Goal: Task Accomplishment & Management: Use online tool/utility

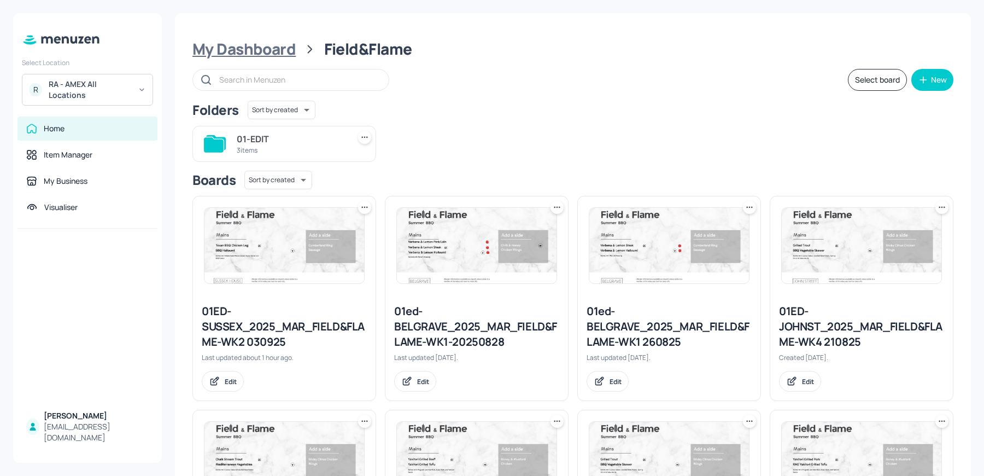
click at [291, 56] on div "My Dashboard" at bounding box center [243, 49] width 103 height 20
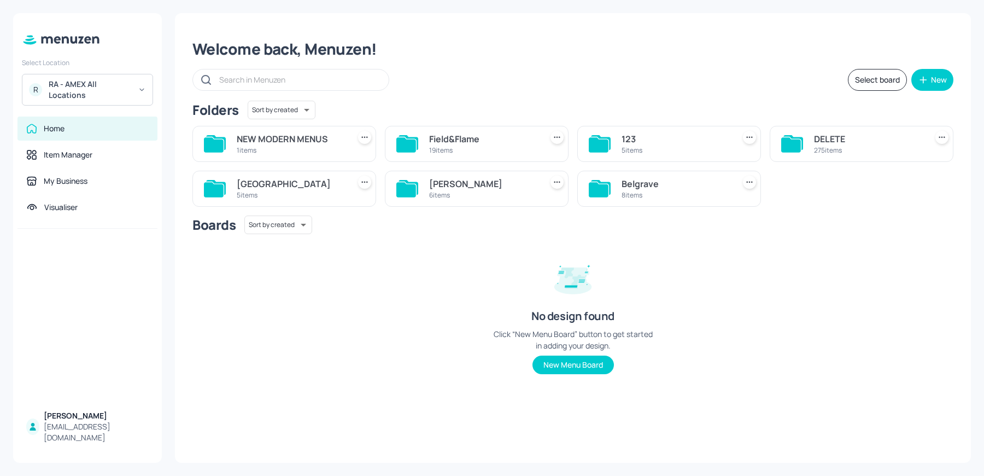
click at [488, 193] on div "6 items" at bounding box center [483, 194] width 108 height 9
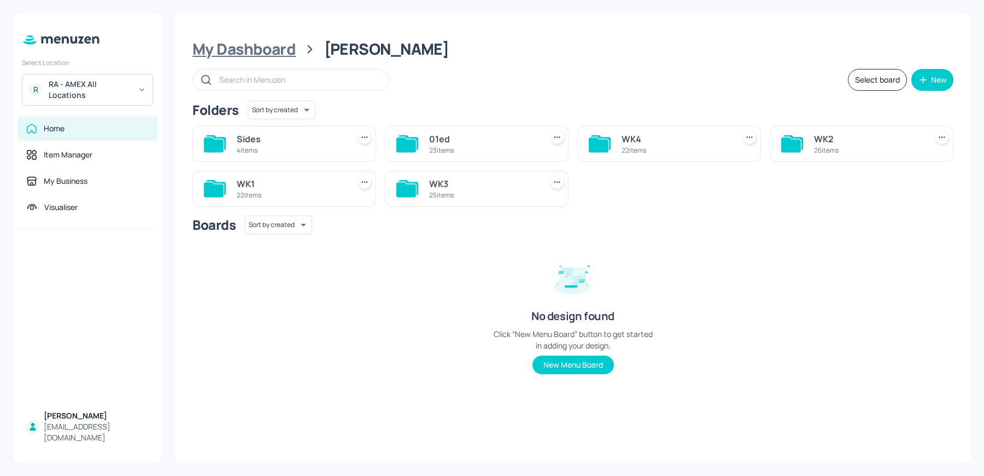
click at [279, 54] on div "My Dashboard" at bounding box center [243, 49] width 103 height 20
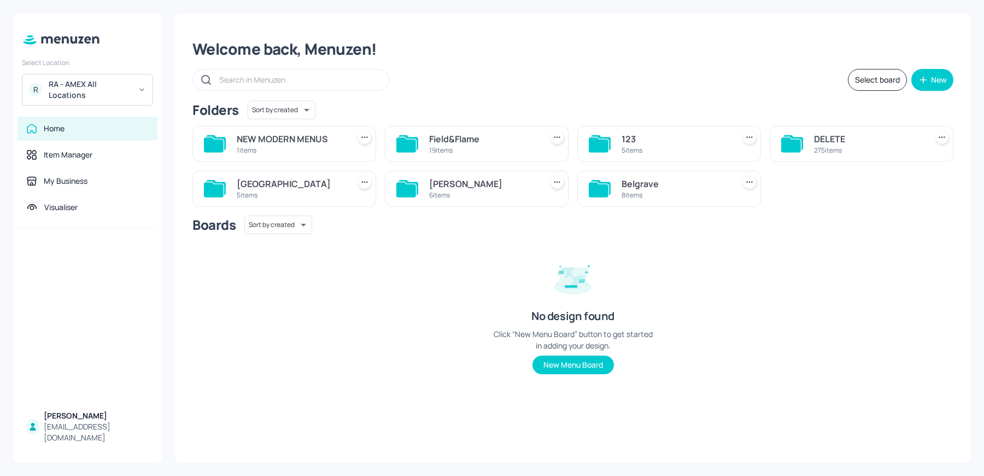
click at [307, 190] on div "5 items" at bounding box center [291, 194] width 108 height 9
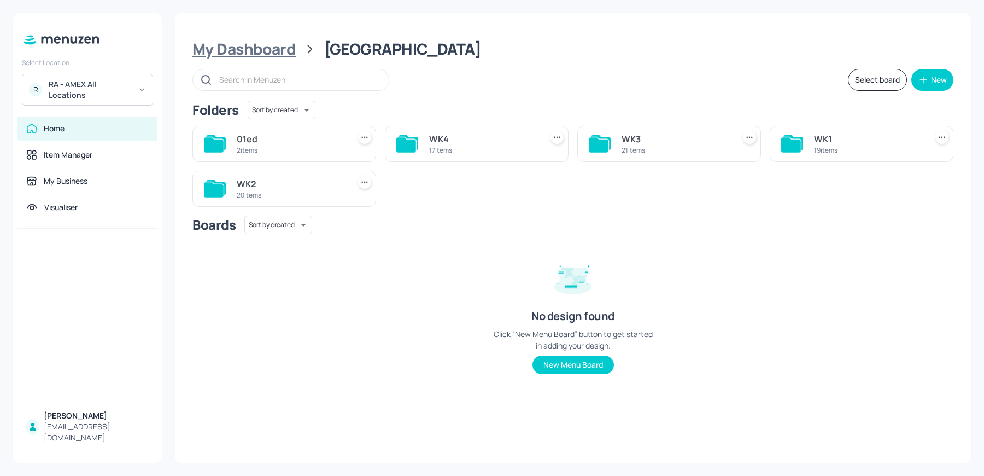
click at [270, 54] on div "My Dashboard" at bounding box center [243, 49] width 103 height 20
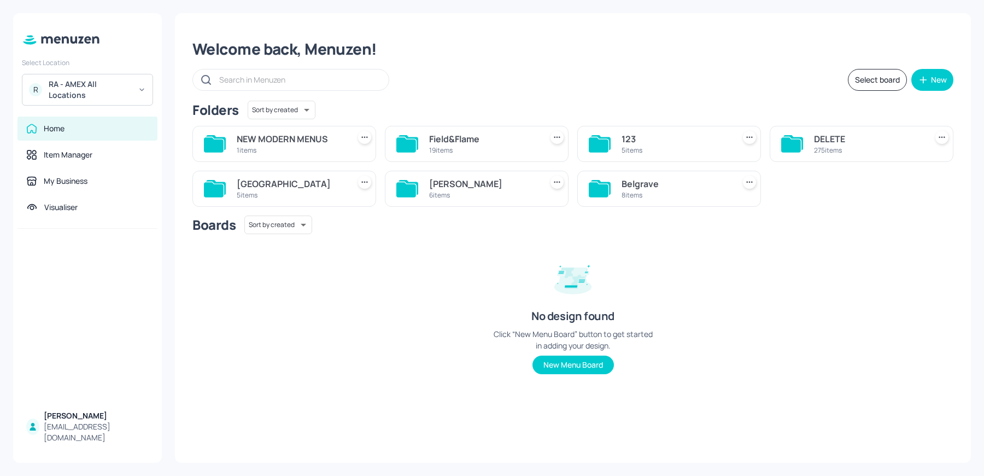
click at [451, 192] on div "6 items" at bounding box center [483, 194] width 108 height 9
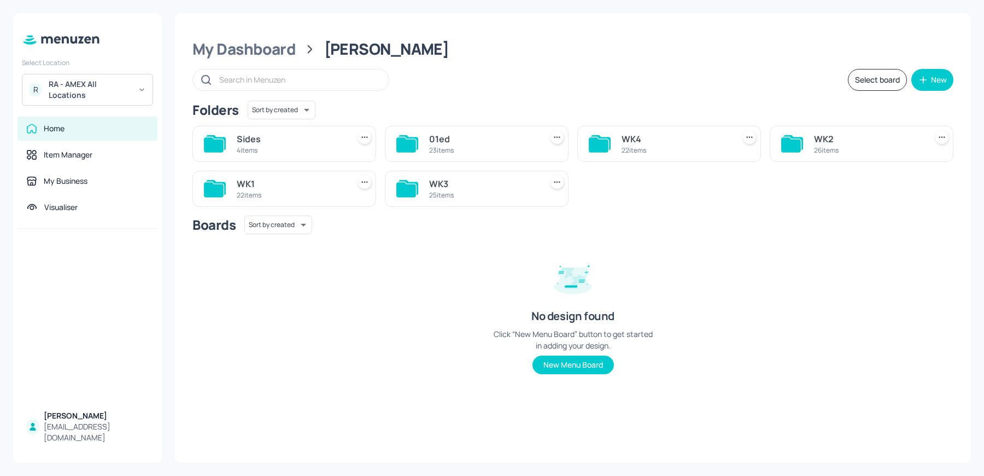
click at [809, 143] on div "WK2 26 items" at bounding box center [862, 144] width 184 height 36
click at [836, 138] on div "WK2" at bounding box center [868, 138] width 108 height 13
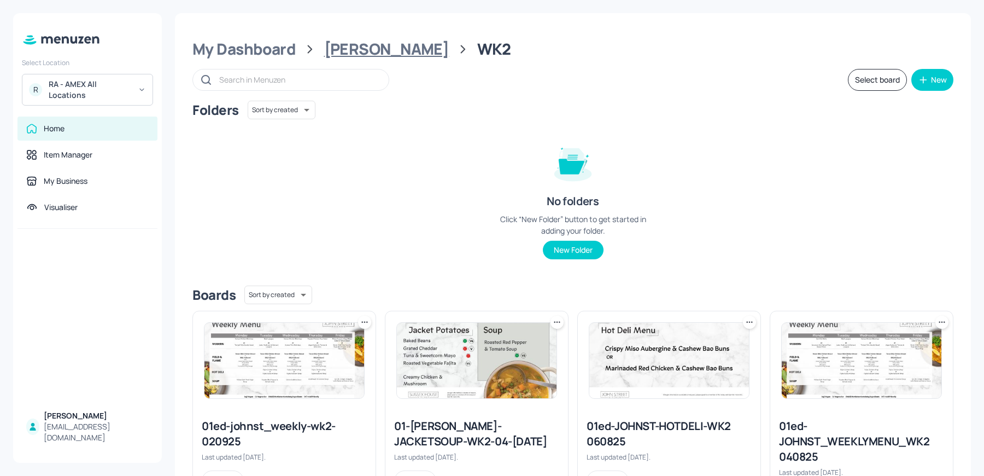
click at [338, 52] on div "[PERSON_NAME]" at bounding box center [386, 49] width 125 height 20
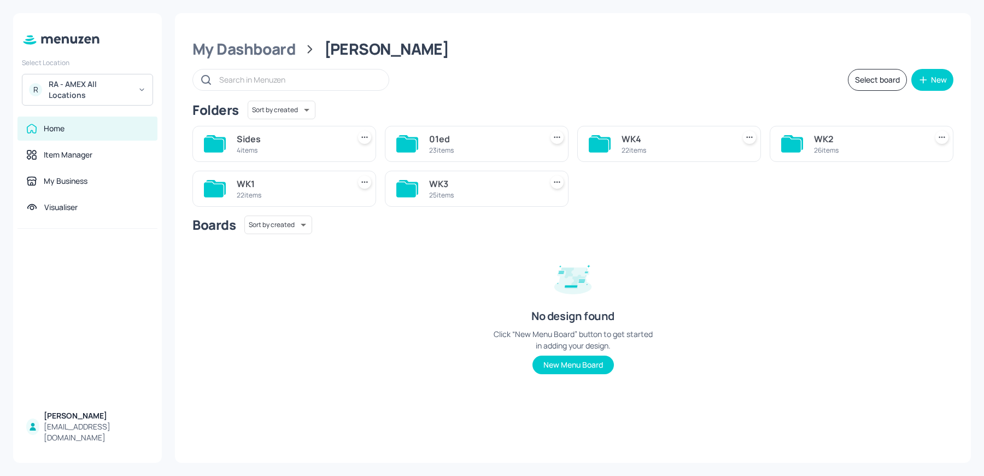
click at [267, 159] on div "Sides 4 items" at bounding box center [284, 144] width 184 height 36
click at [246, 148] on div "4 items" at bounding box center [291, 149] width 108 height 9
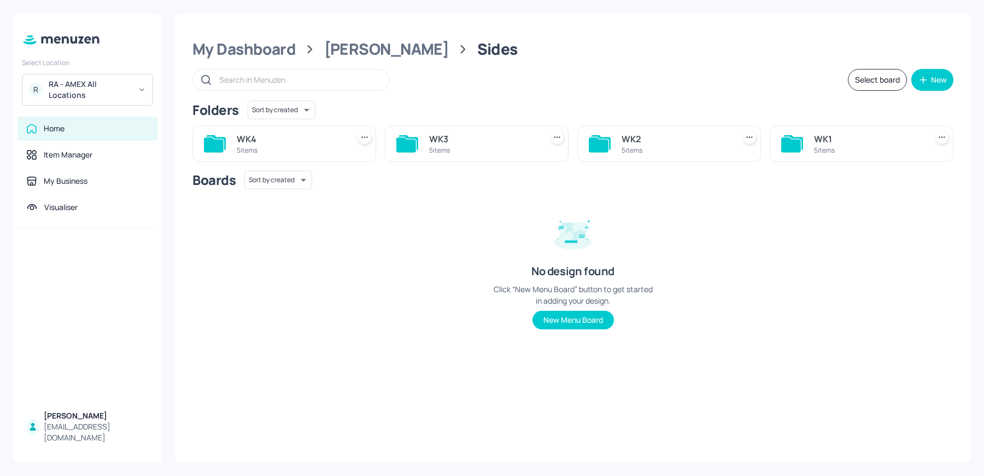
click at [638, 134] on div "WK2" at bounding box center [676, 138] width 108 height 13
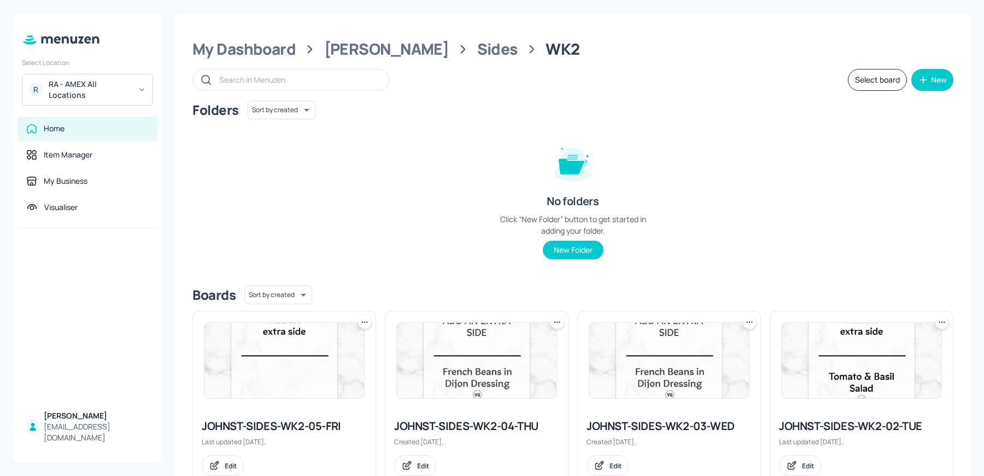
scroll to position [217, 0]
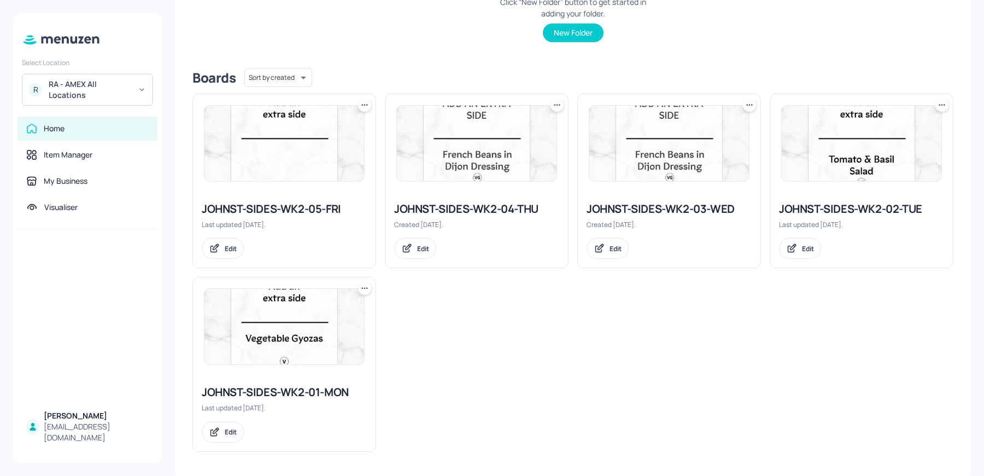
click at [637, 157] on img at bounding box center [669, 143] width 160 height 75
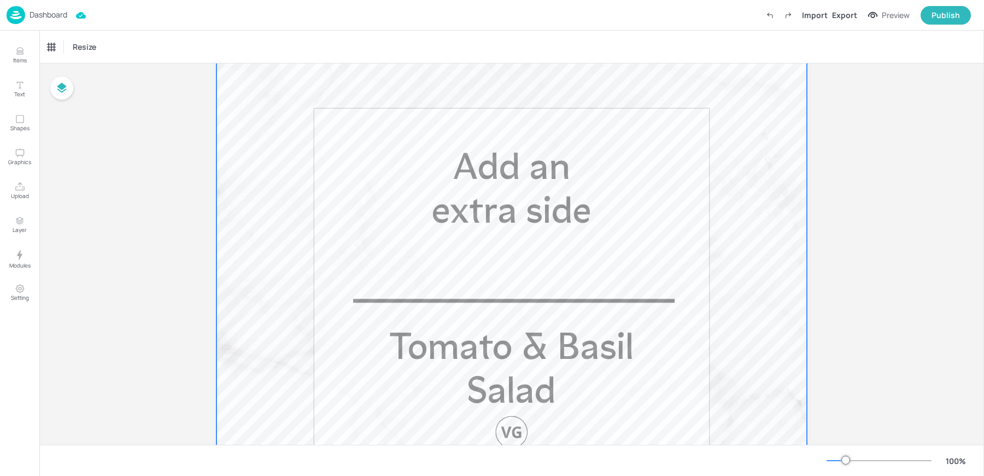
scroll to position [311, 0]
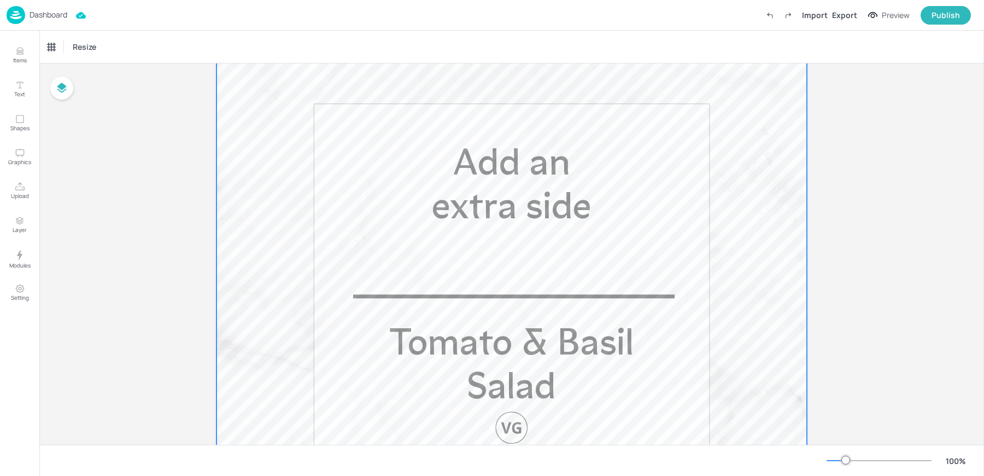
click at [472, 366] on p "Tomato & Basil Salad" at bounding box center [511, 367] width 309 height 87
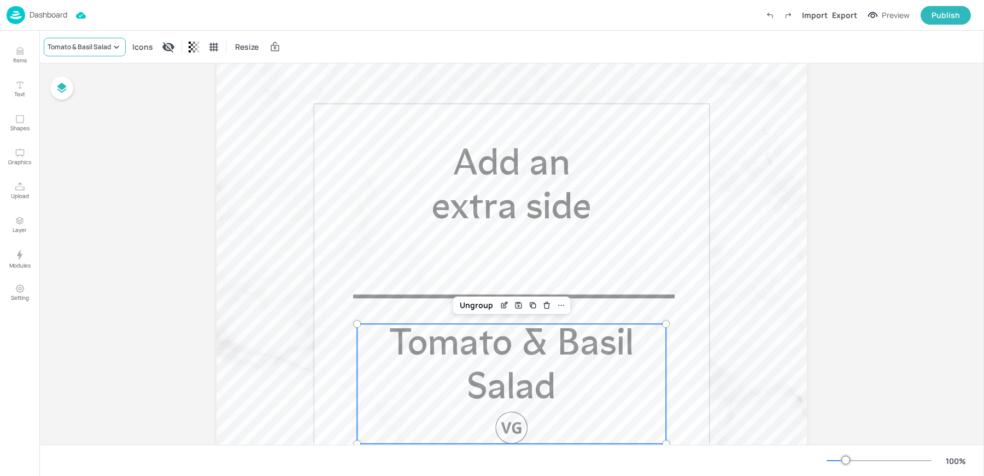
click at [92, 42] on div "Tomato & Basil Salad" at bounding box center [79, 47] width 63 height 10
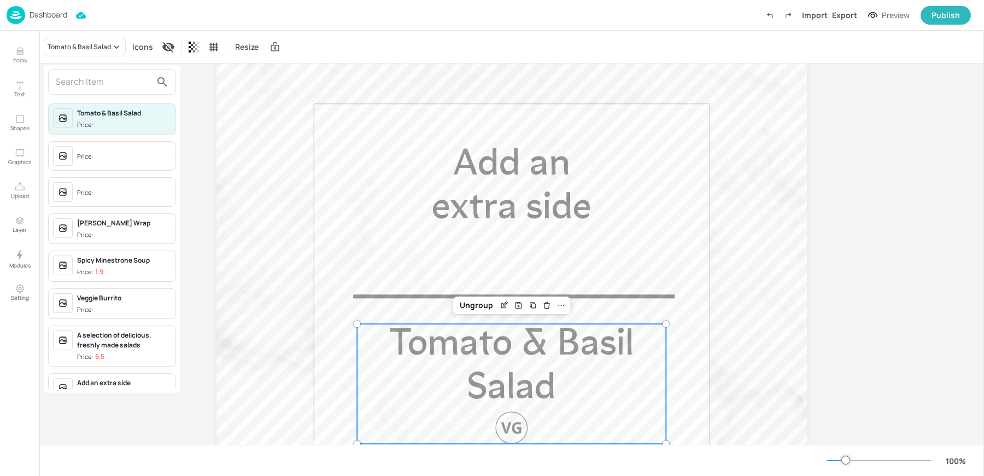
click at [93, 87] on input "text" at bounding box center [103, 81] width 96 height 17
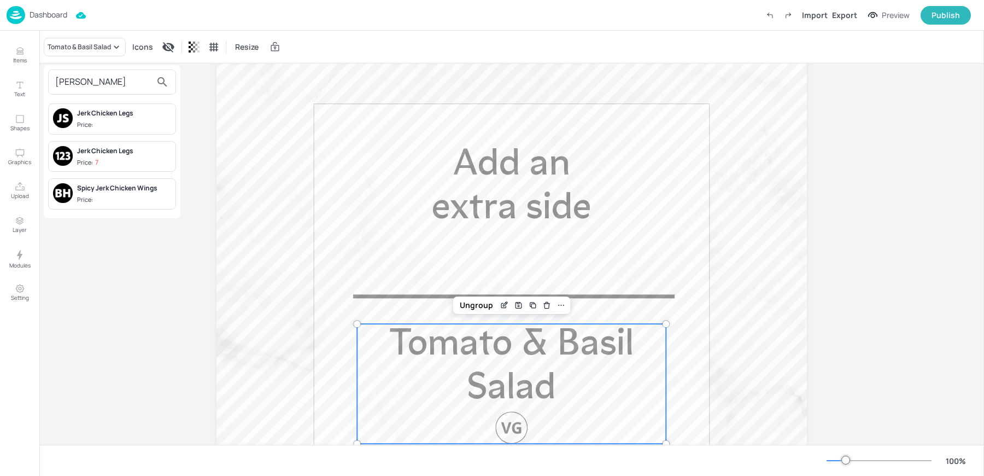
type input "[PERSON_NAME]"
click at [106, 186] on div "Spicy Jerk Chicken Wings" at bounding box center [124, 188] width 94 height 10
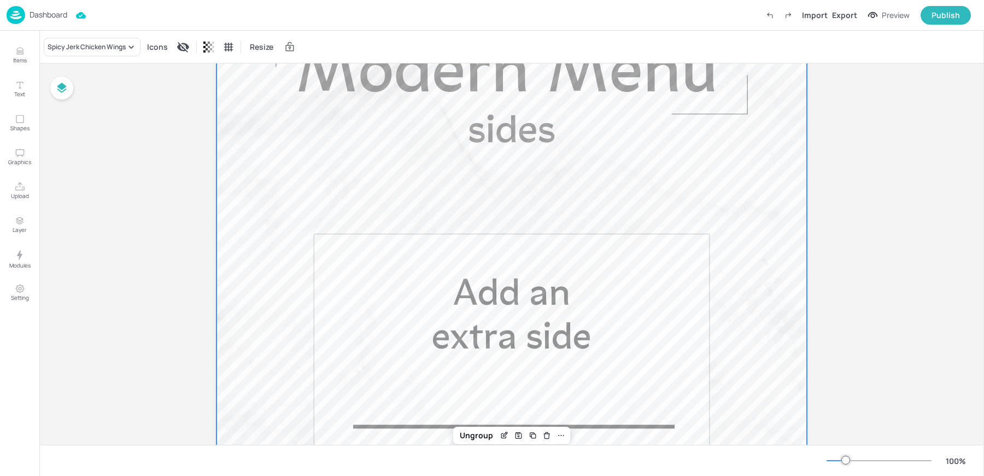
scroll to position [0, 0]
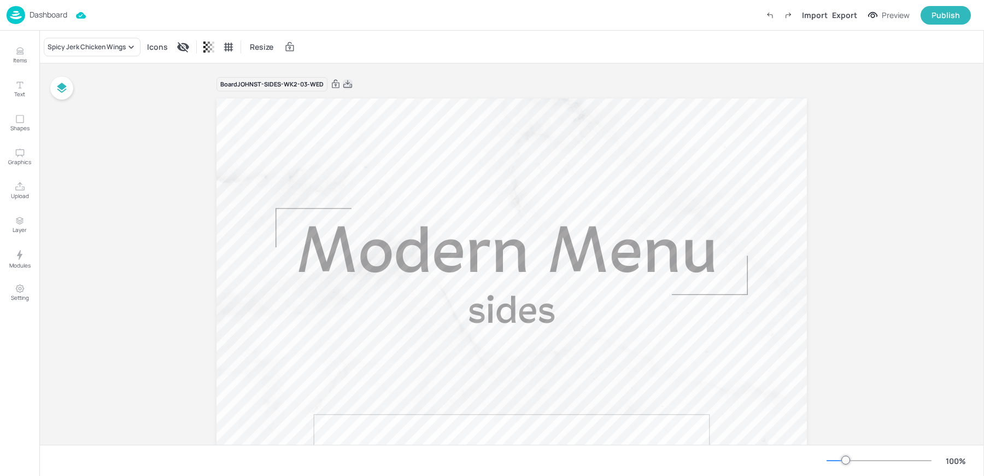
click at [347, 84] on icon at bounding box center [348, 84] width 10 height 11
click at [45, 6] on div "Dashboard" at bounding box center [37, 15] width 61 height 18
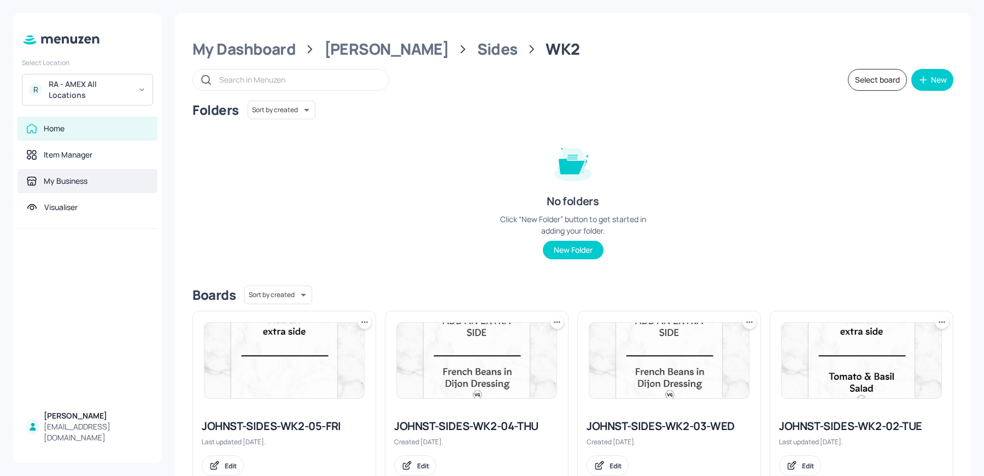
click at [60, 181] on div "My Business" at bounding box center [66, 180] width 44 height 11
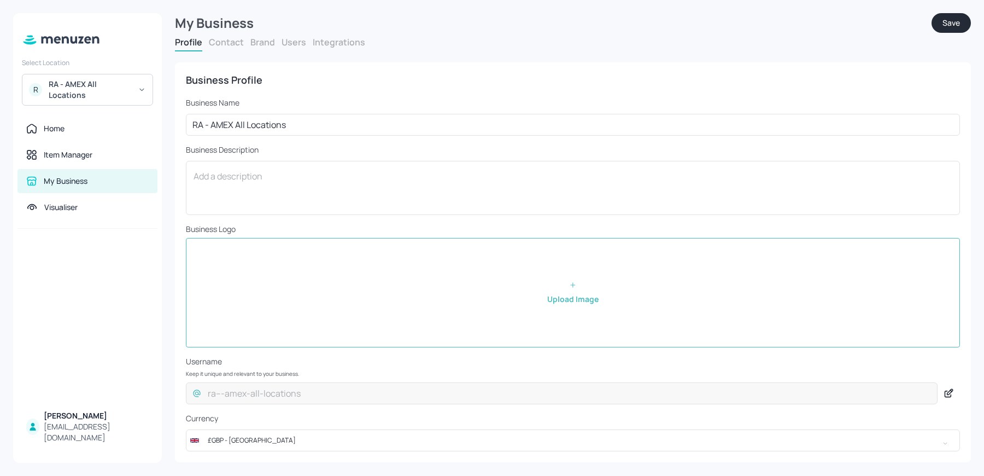
click at [267, 42] on button "Brand" at bounding box center [262, 42] width 25 height 12
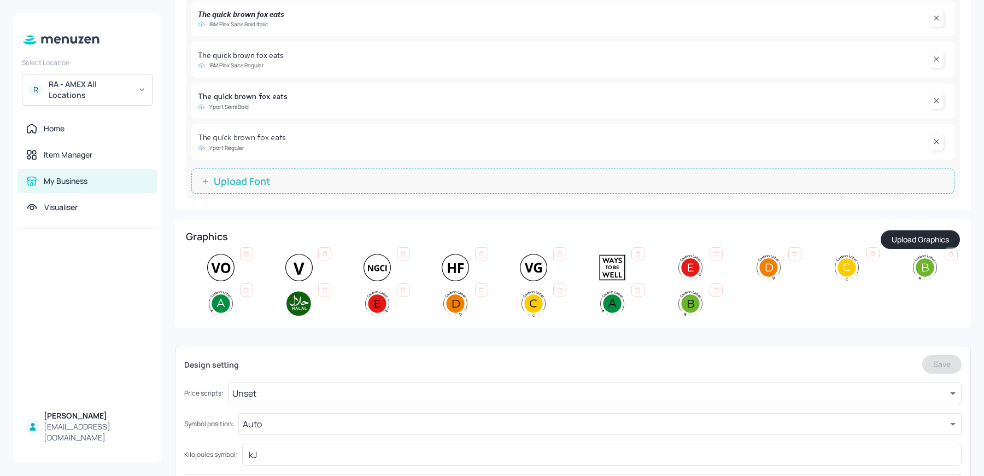
scroll to position [227, 0]
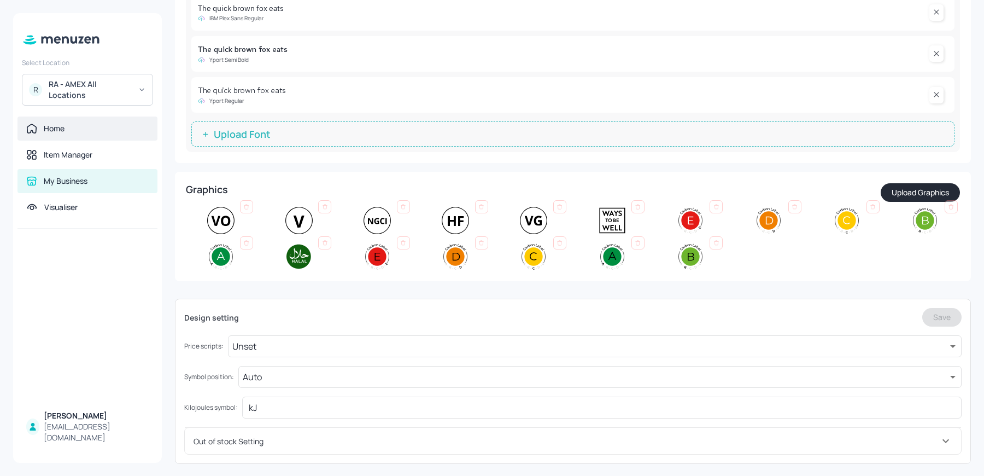
click at [73, 134] on div "Home" at bounding box center [87, 128] width 140 height 24
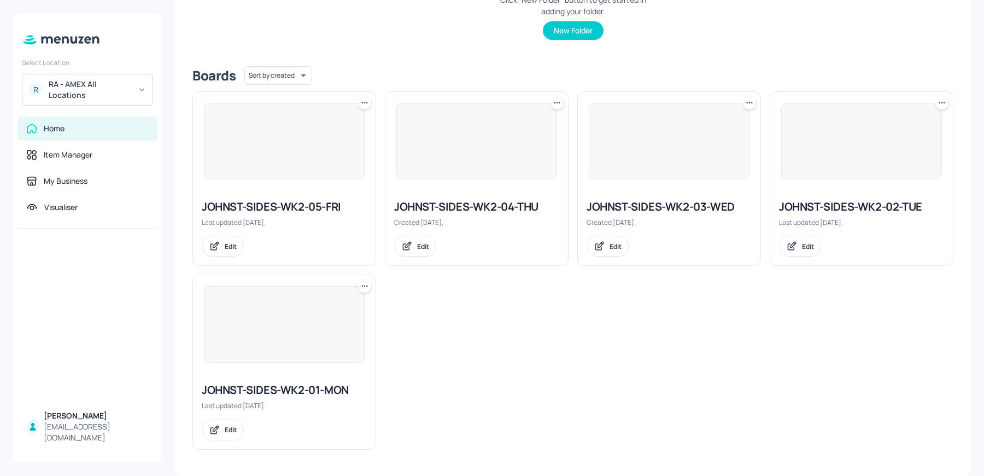
scroll to position [217, 0]
